Goal: Check status: Check status

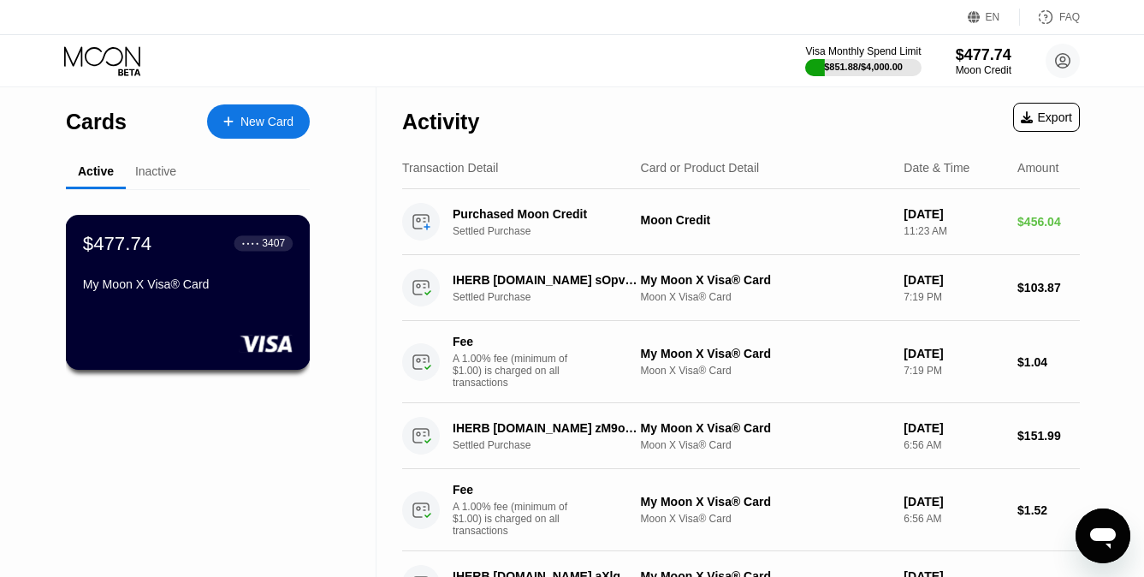
click at [220, 282] on div "My Moon X Visa® Card" at bounding box center [188, 284] width 210 height 14
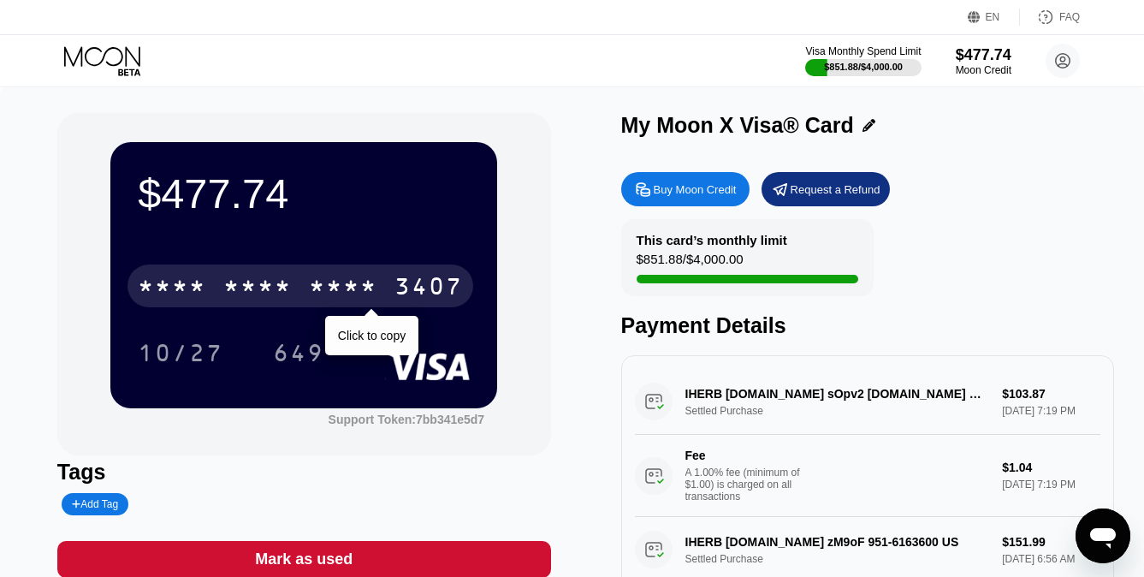
click at [402, 286] on div "3407" at bounding box center [428, 288] width 68 height 27
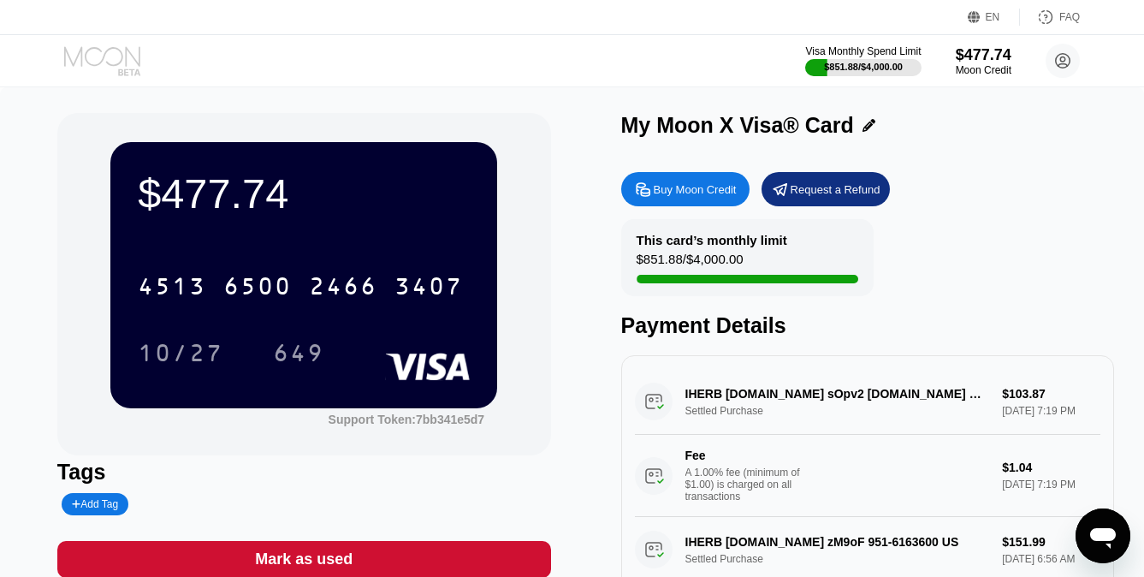
click at [92, 67] on icon at bounding box center [104, 61] width 80 height 30
